Goal: Task Accomplishment & Management: Manage account settings

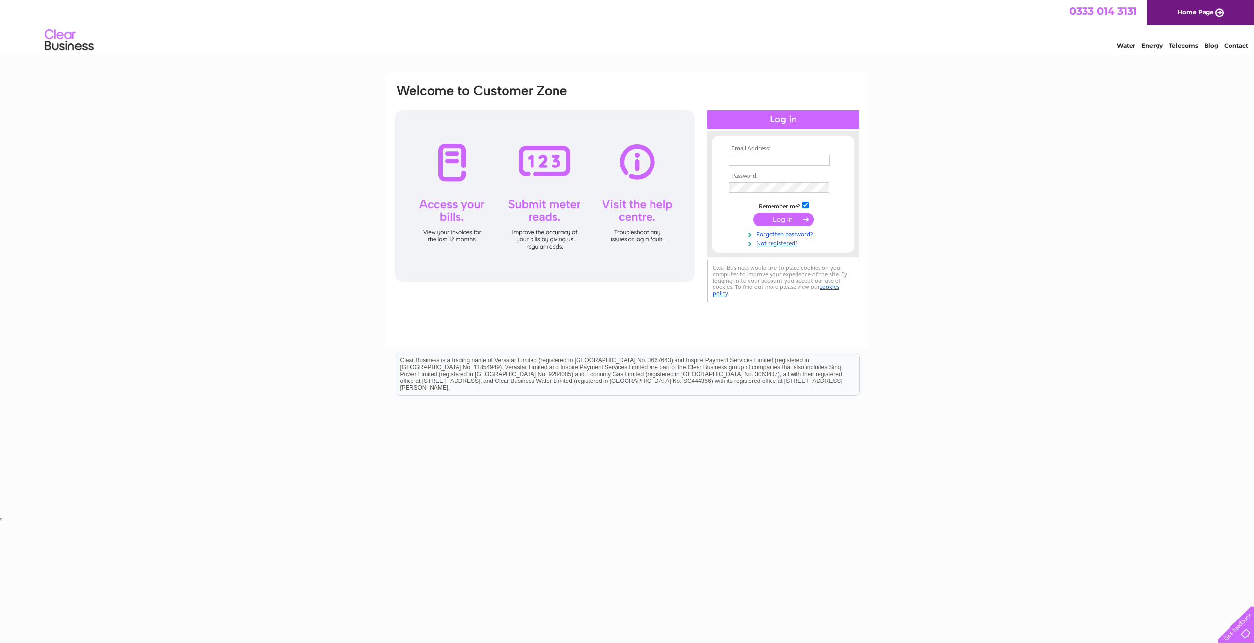
type input "sales@adaptyourworld.co.uk"
click at [763, 218] on input "submit" at bounding box center [783, 220] width 60 height 14
click at [785, 218] on input "submit" at bounding box center [783, 220] width 60 height 14
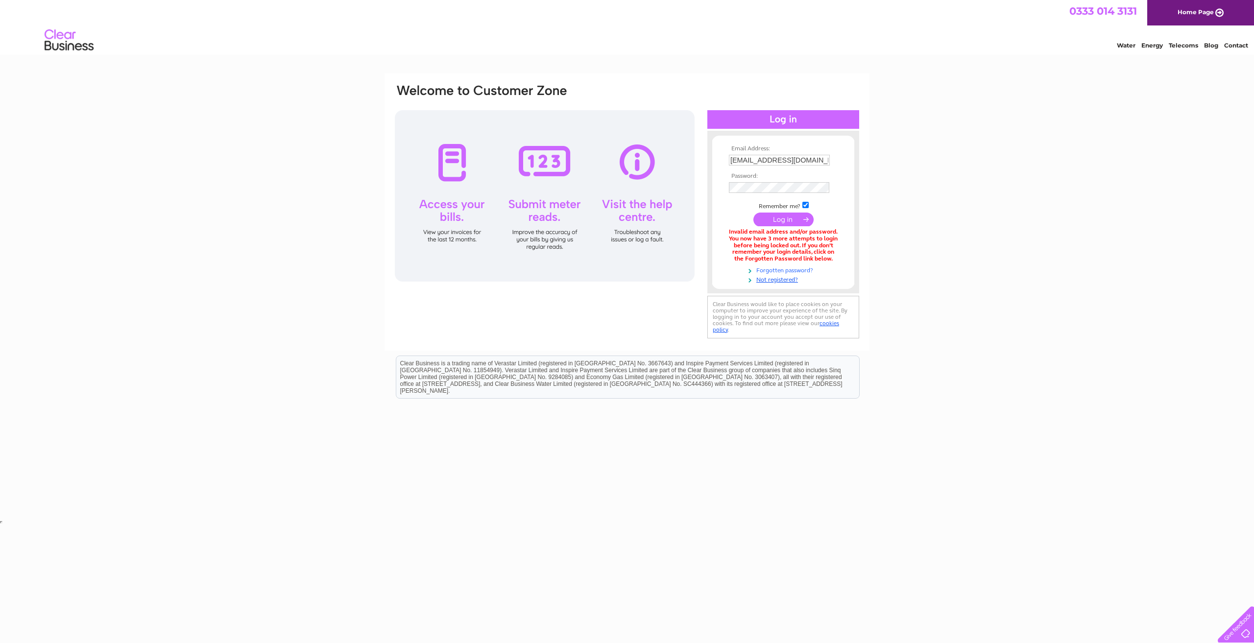
click at [777, 271] on link "Forgotten password?" at bounding box center [784, 269] width 111 height 9
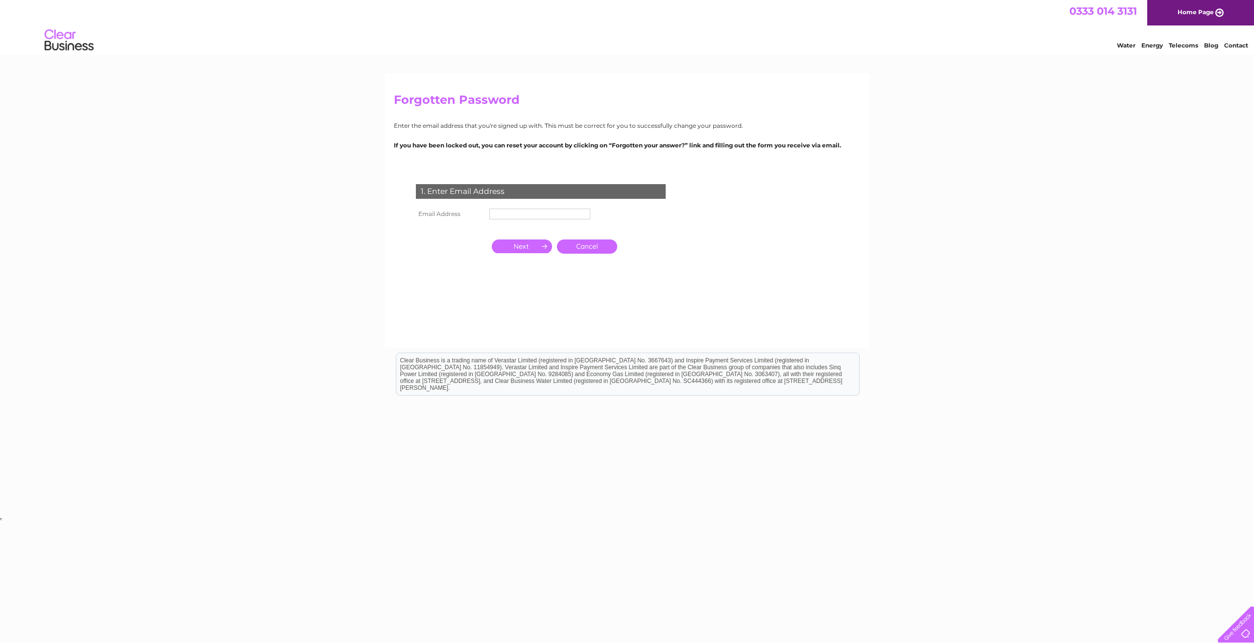
click at [496, 219] on input "text" at bounding box center [539, 214] width 101 height 11
type input "sales@adaptyourworld.co.uk"
click at [494, 250] on input "button" at bounding box center [522, 247] width 60 height 14
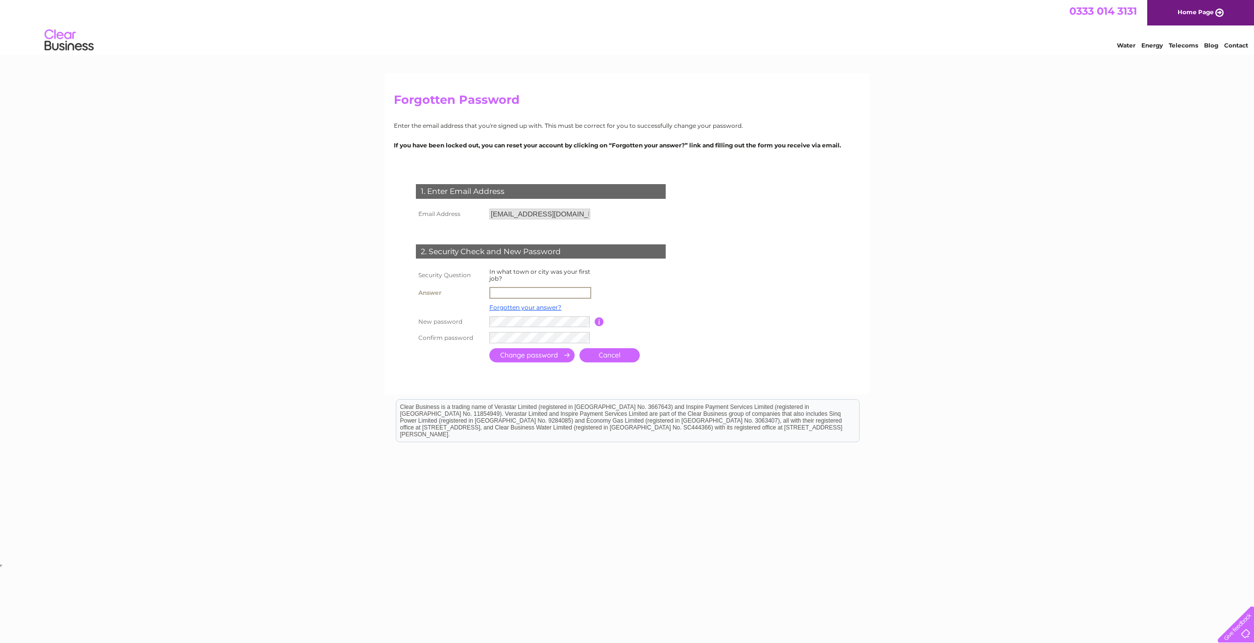
click at [526, 292] on input "text" at bounding box center [540, 293] width 102 height 12
type input "montrose"
click at [473, 324] on tr "New password Password must be at least 6 characters long" at bounding box center [552, 321] width 278 height 17
drag, startPoint x: 484, startPoint y: 322, endPoint x: 481, endPoint y: 329, distance: 7.5
click at [461, 330] on tbody "Security Question In what town or city was your first job? Answer montrose Forg…" at bounding box center [552, 306] width 278 height 80
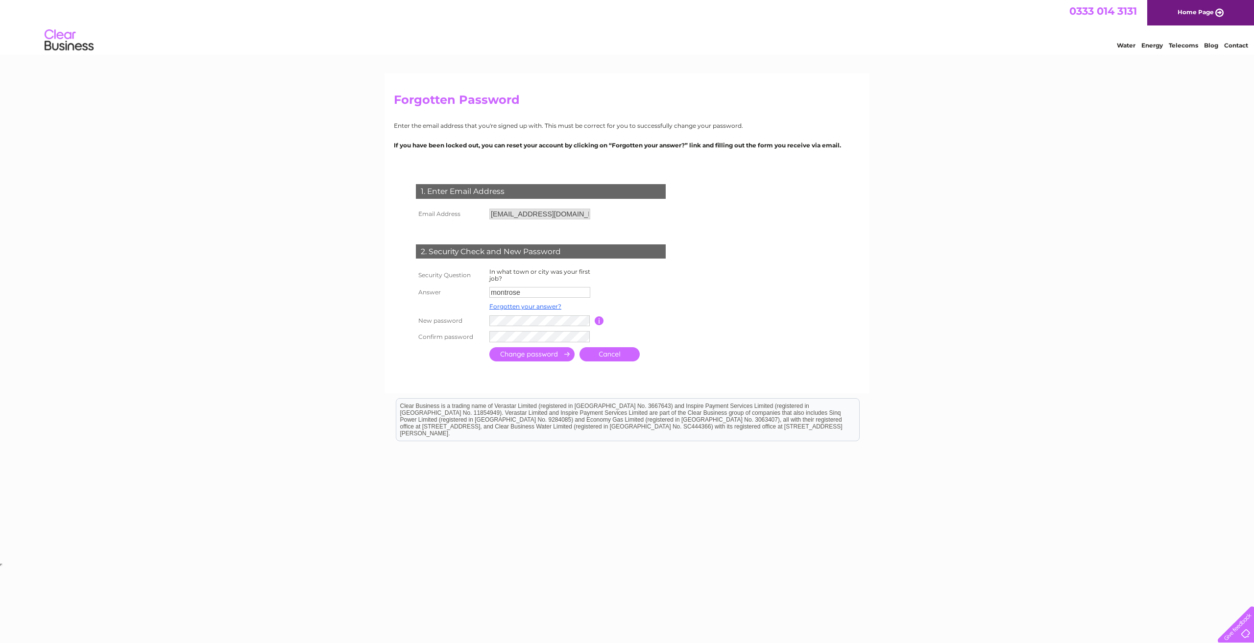
click at [458, 328] on tr "New password Password must be at least 6 characters long" at bounding box center [552, 321] width 278 height 16
click at [513, 356] on input "submit" at bounding box center [531, 356] width 85 height 14
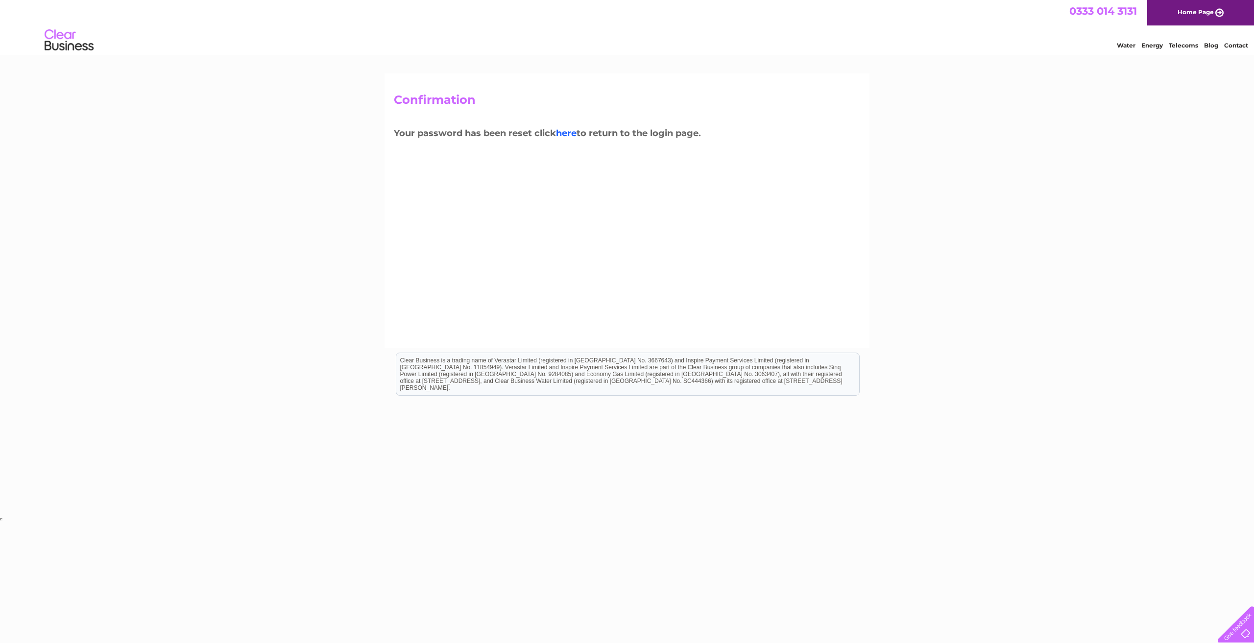
click at [575, 134] on link "here" at bounding box center [566, 133] width 21 height 11
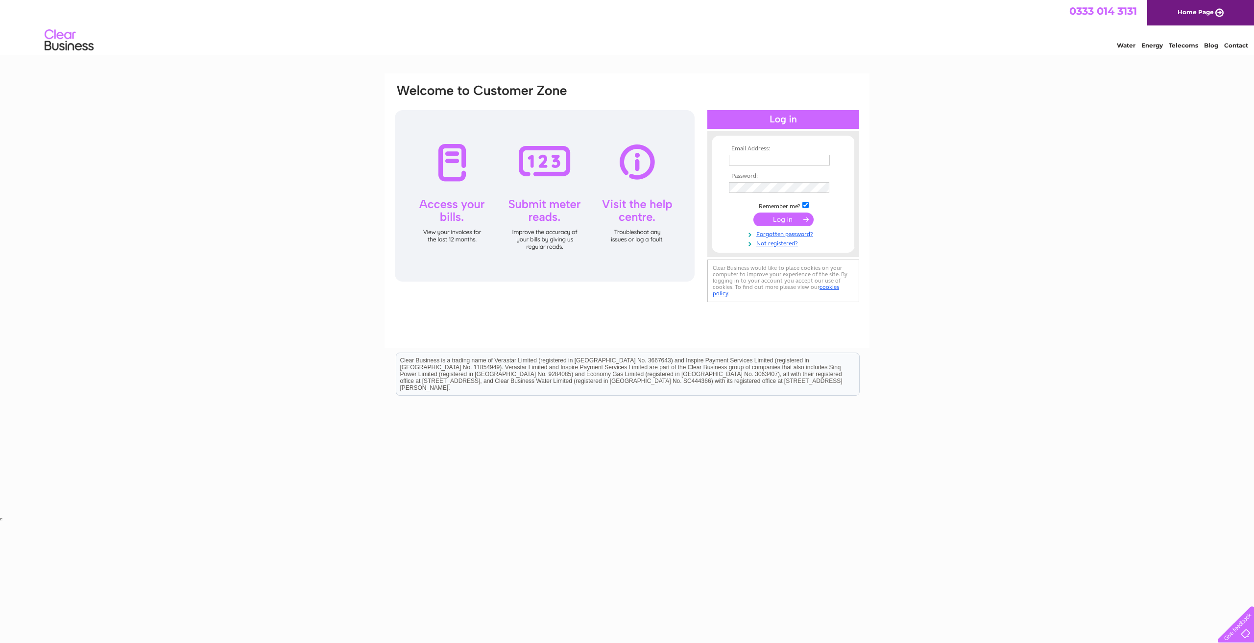
type input "[EMAIL_ADDRESS][DOMAIN_NAME]"
click at [772, 226] on input "submit" at bounding box center [783, 220] width 60 height 14
click at [724, 190] on form "Email Address: sales@adaptyourworld.co.uk Password:" at bounding box center [783, 201] width 142 height 112
click at [709, 190] on div "Email Address: sales@adaptyourworld.co.uk Password:" at bounding box center [783, 199] width 152 height 117
click at [761, 223] on input "submit" at bounding box center [783, 221] width 60 height 14
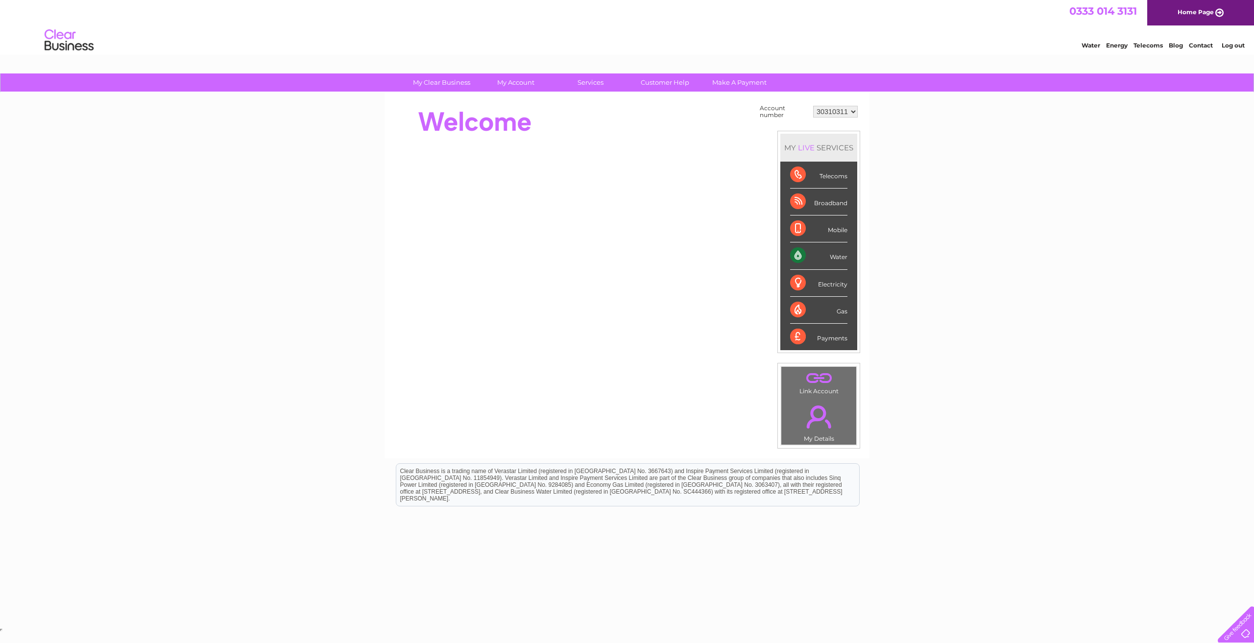
click at [798, 256] on div "Water" at bounding box center [818, 255] width 57 height 27
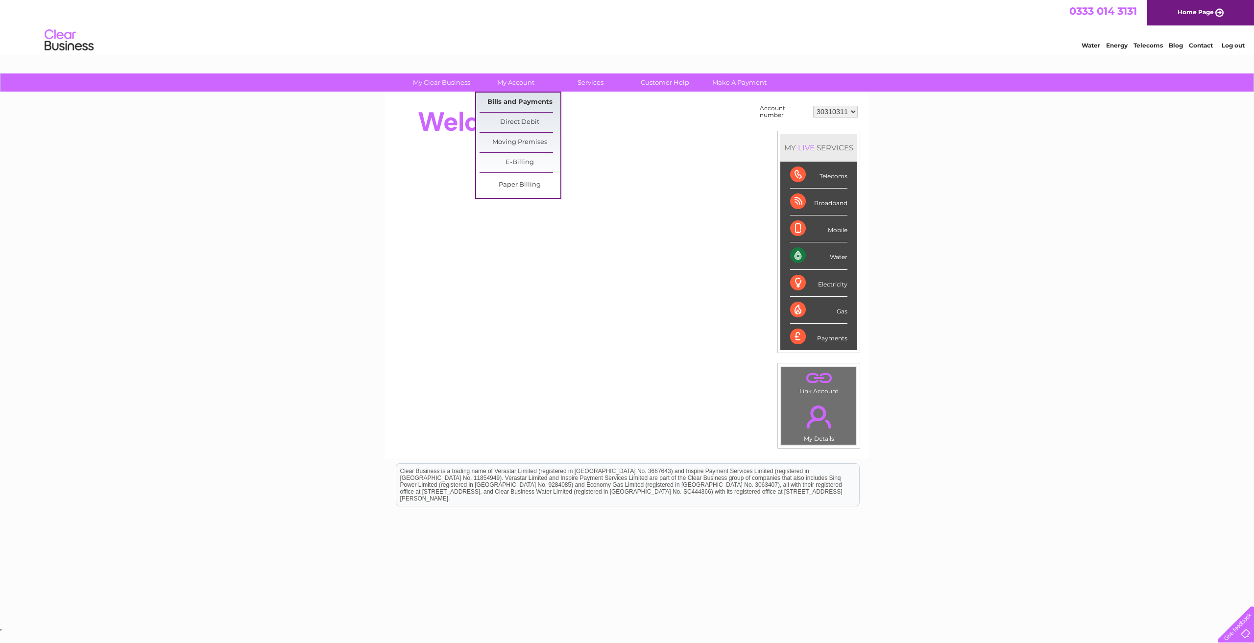
click at [520, 103] on link "Bills and Payments" at bounding box center [520, 103] width 81 height 20
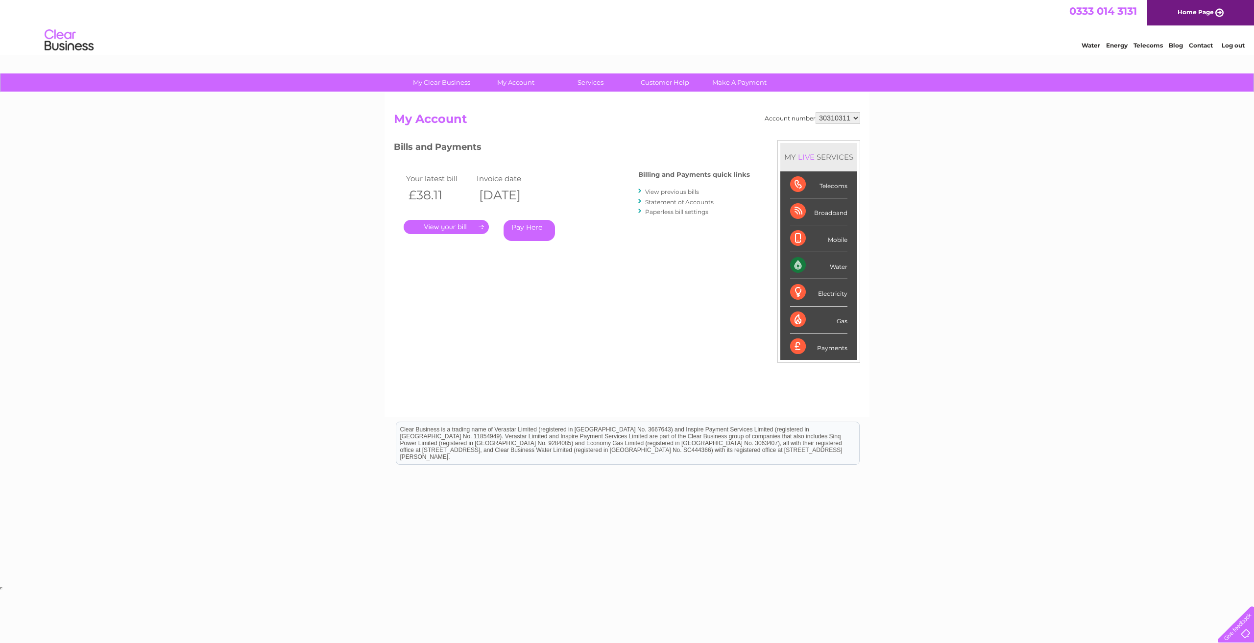
click at [674, 192] on link "View previous bills" at bounding box center [672, 191] width 54 height 7
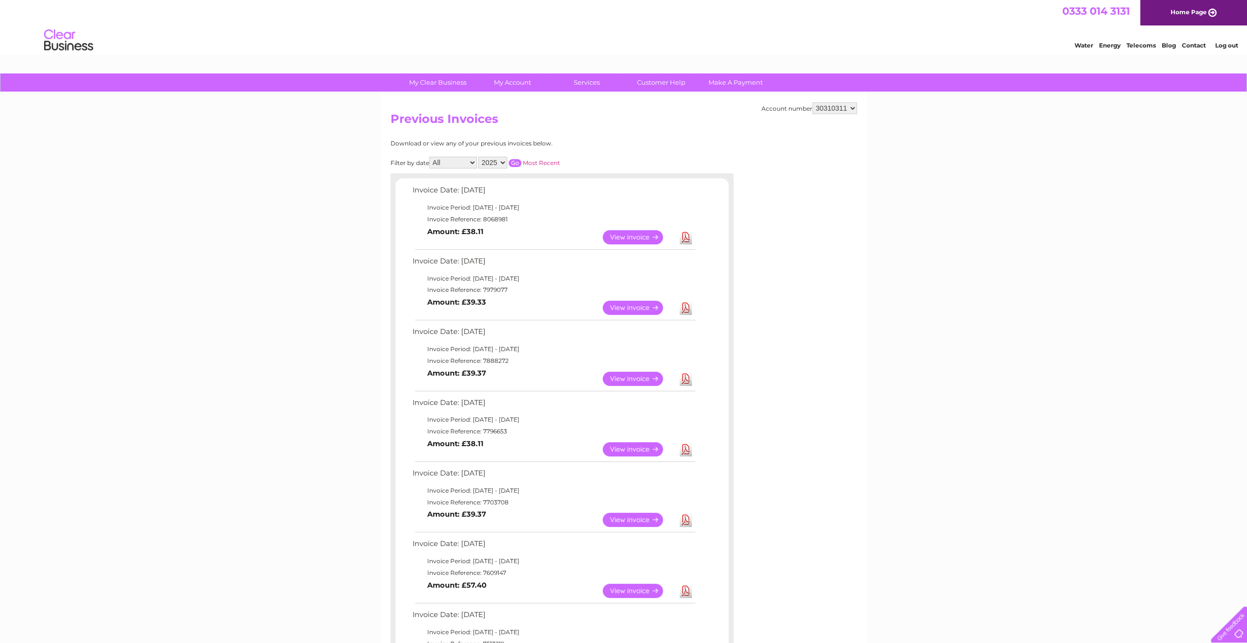
click at [482, 160] on select "2025 2024" at bounding box center [492, 163] width 29 height 12
select select "2024"
click at [479, 157] on select "2025 2024" at bounding box center [492, 163] width 29 height 12
click at [496, 168] on div "Download or view any of your previous invoices below. Filter by date All Januar…" at bounding box center [518, 482] width 257 height 685
click at [497, 163] on select "2025 2024" at bounding box center [492, 163] width 29 height 12
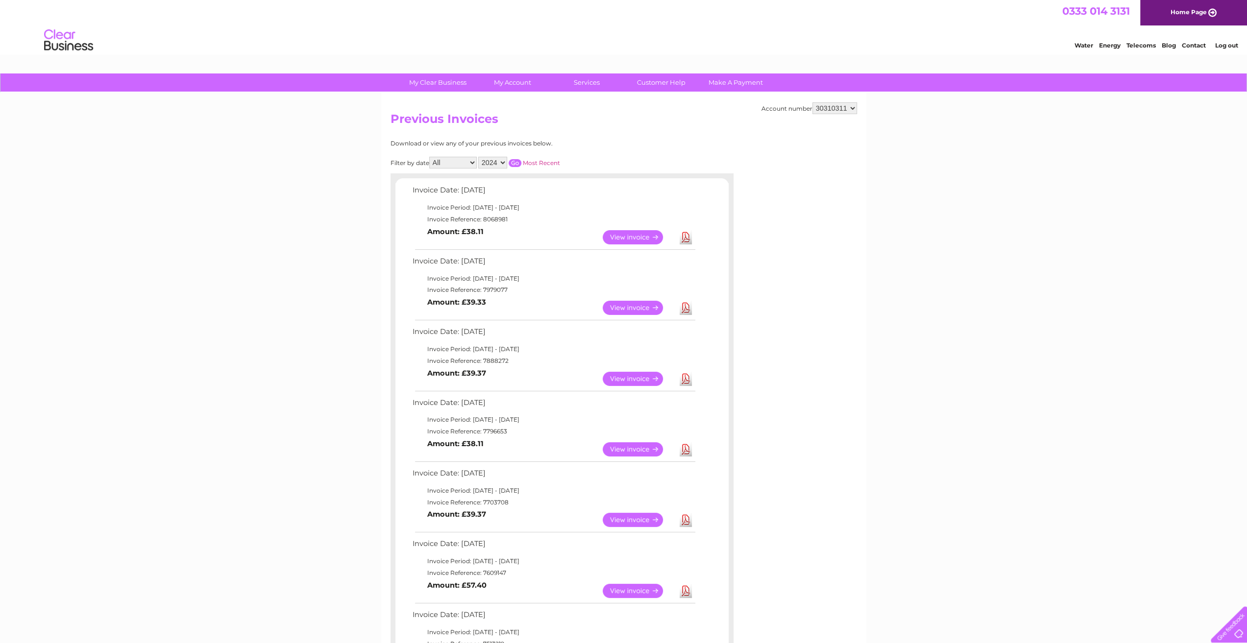
click at [479, 157] on select "2025 2024" at bounding box center [492, 163] width 29 height 12
click at [518, 163] on input "button" at bounding box center [514, 163] width 13 height 8
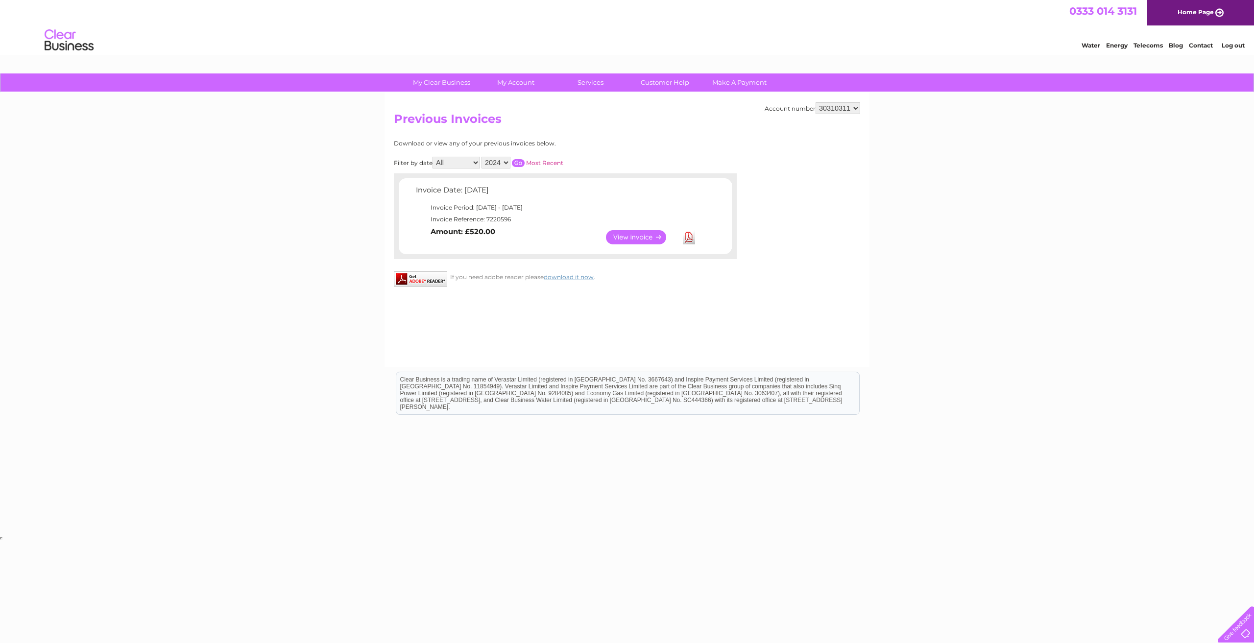
click at [641, 234] on link "View" at bounding box center [642, 237] width 72 height 14
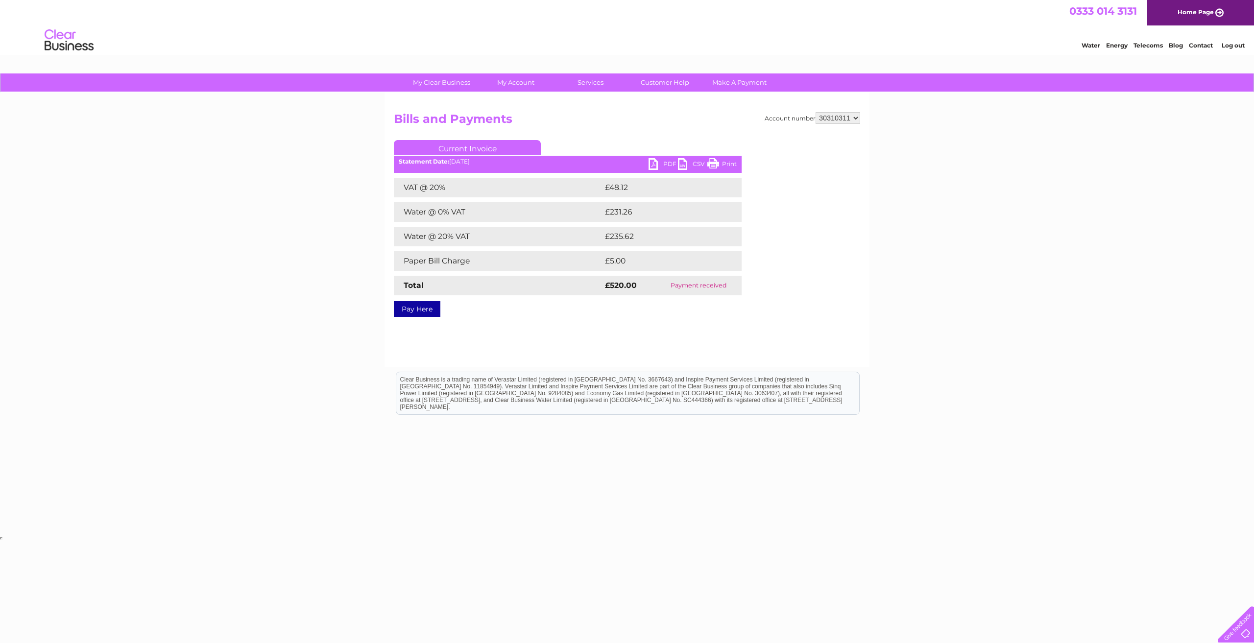
click at [668, 161] on link "PDF" at bounding box center [662, 165] width 29 height 14
